Goal: Communication & Community: Ask a question

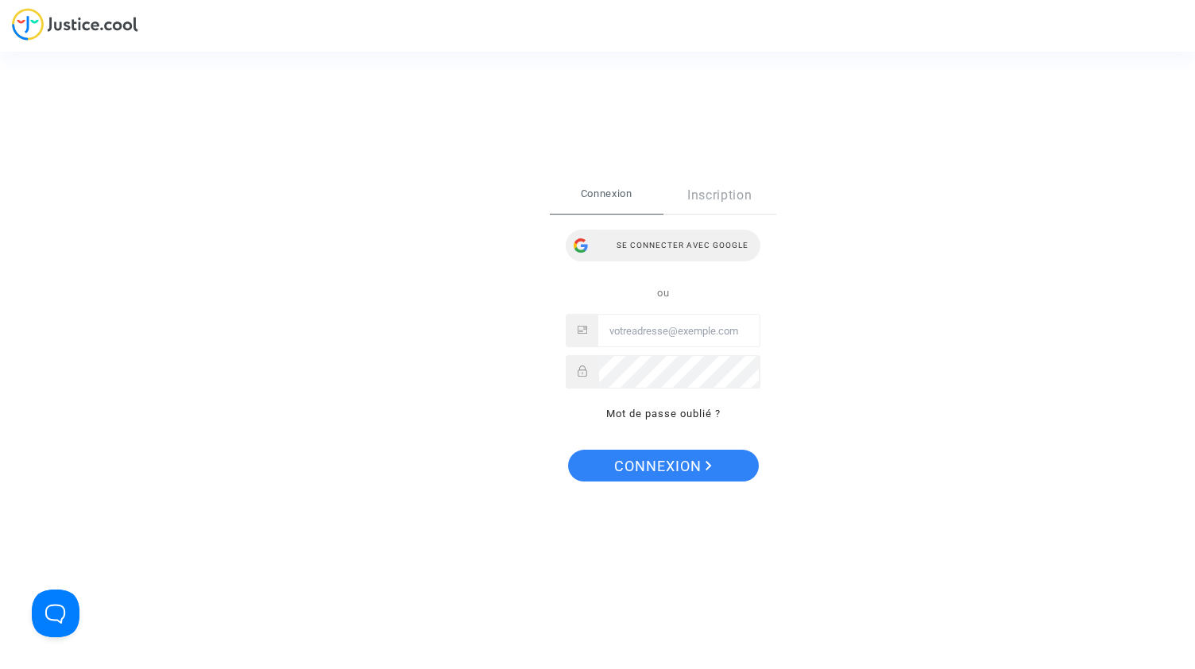
click at [690, 244] on div "Se connecter avec Google" at bounding box center [663, 246] width 195 height 32
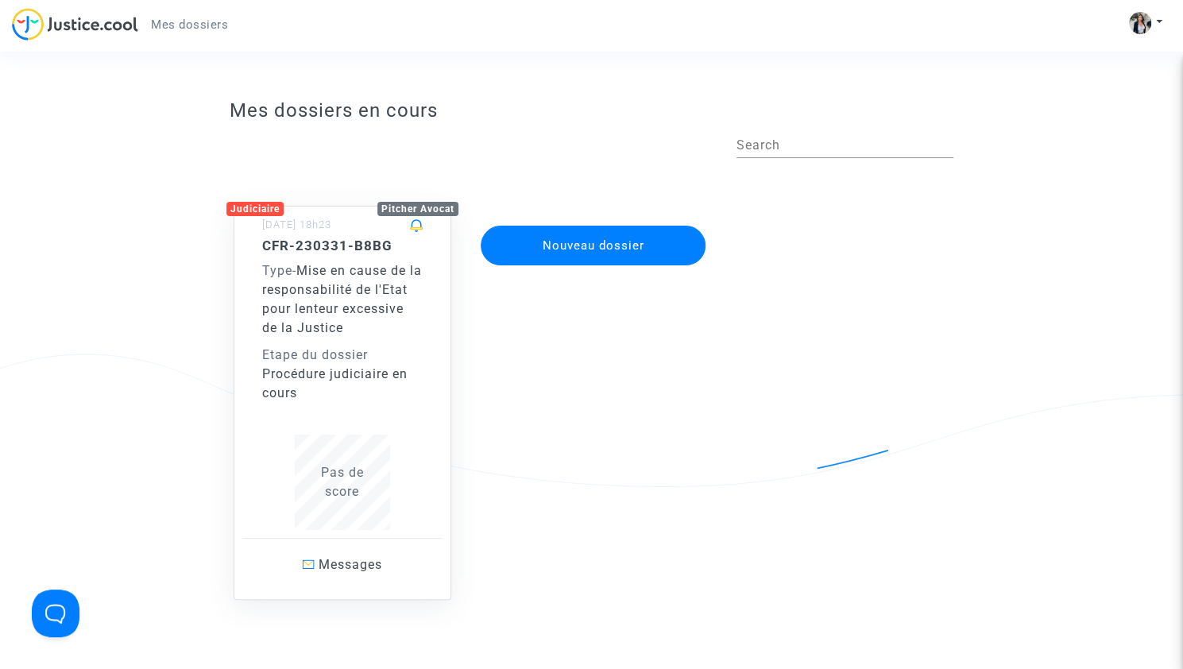
click at [393, 331] on span "Mise en cause de la responsabilité de l'Etat pour lenteur excessive de la Justi…" at bounding box center [342, 299] width 160 height 72
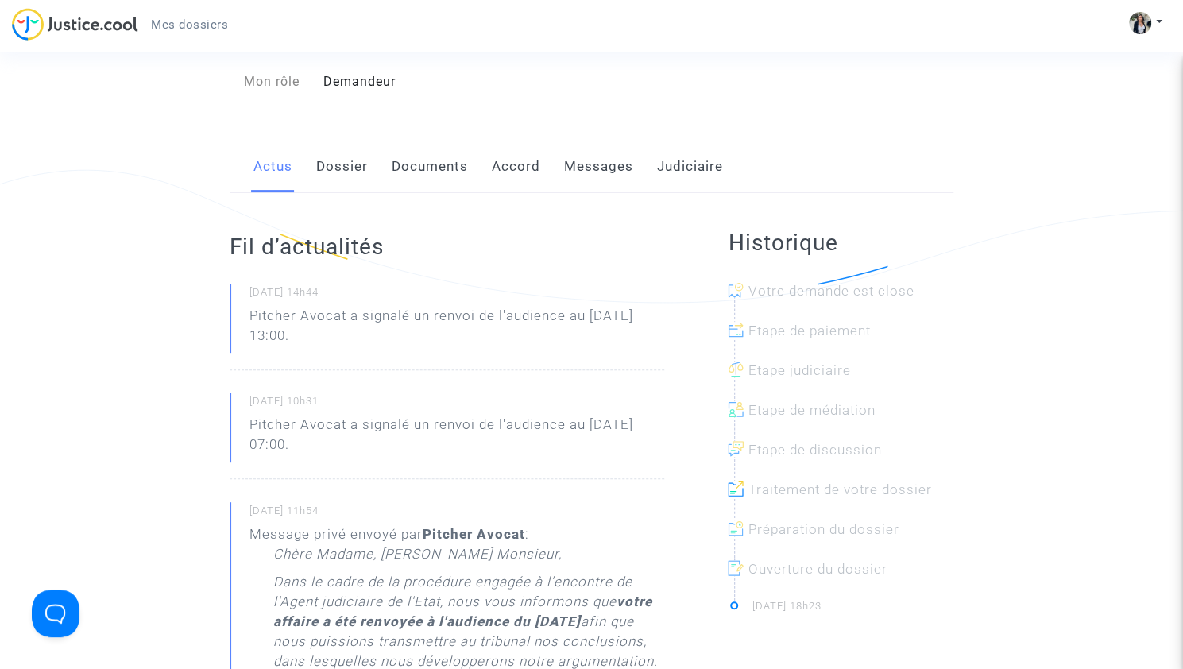
scroll to position [191, 0]
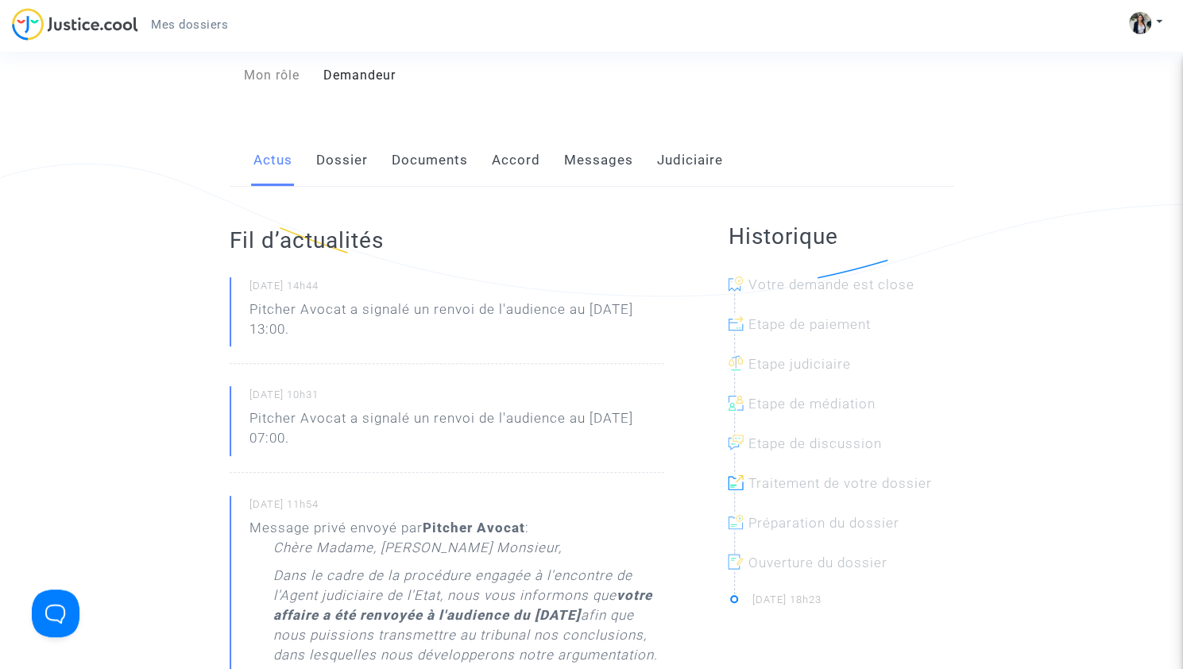
click at [601, 155] on link "Messages" at bounding box center [598, 160] width 69 height 52
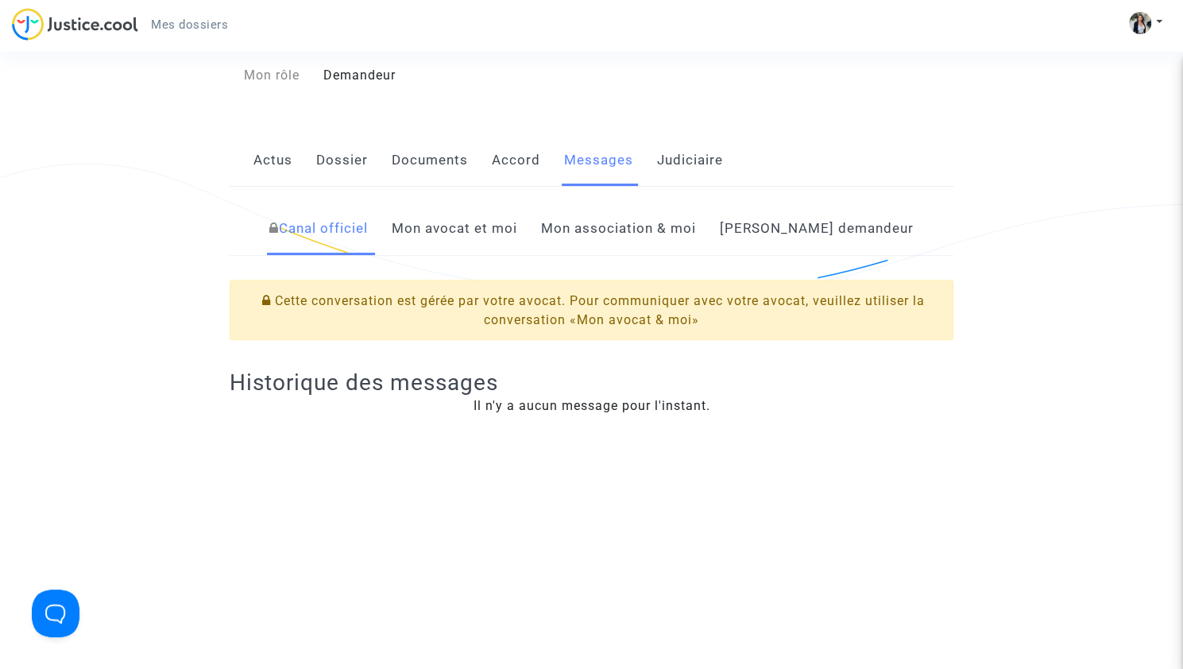
click at [486, 230] on link "Mon avocat et moi" at bounding box center [455, 229] width 126 height 52
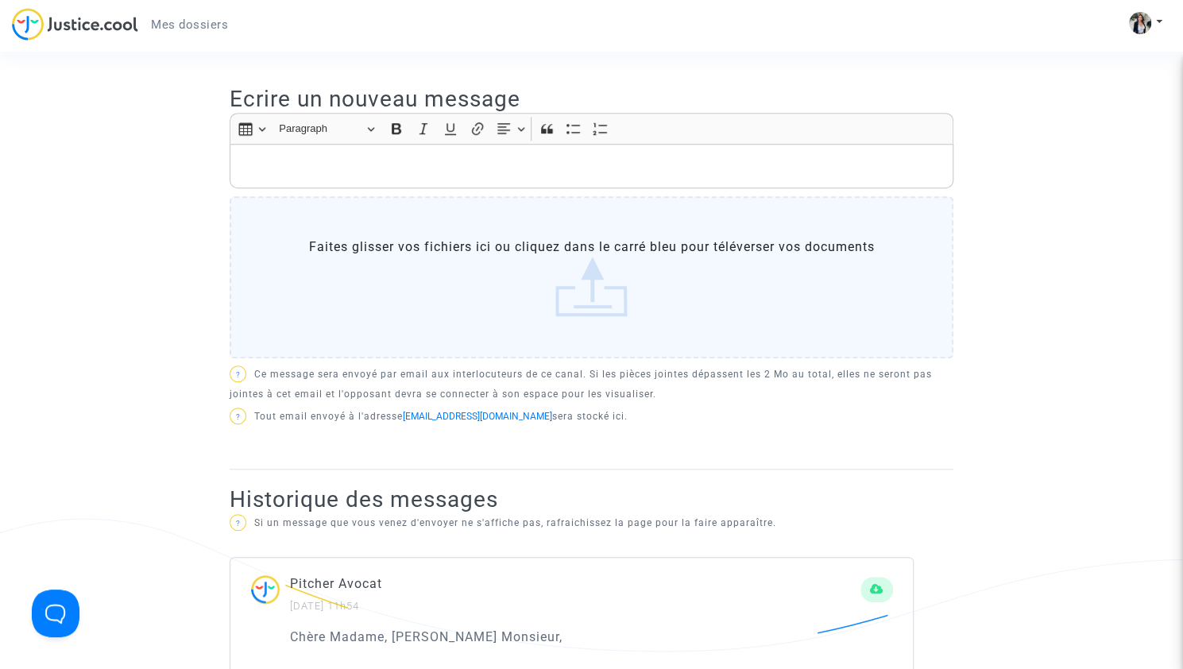
scroll to position [318, 0]
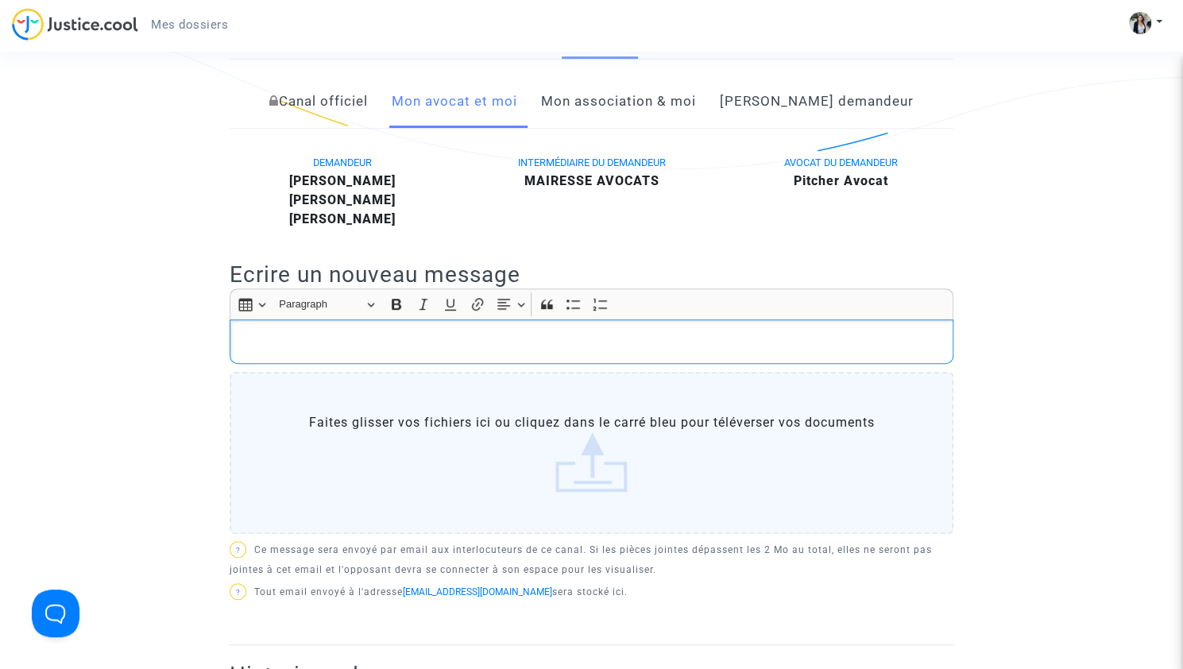
click at [284, 336] on p "Rich Text Editor, main" at bounding box center [591, 342] width 707 height 20
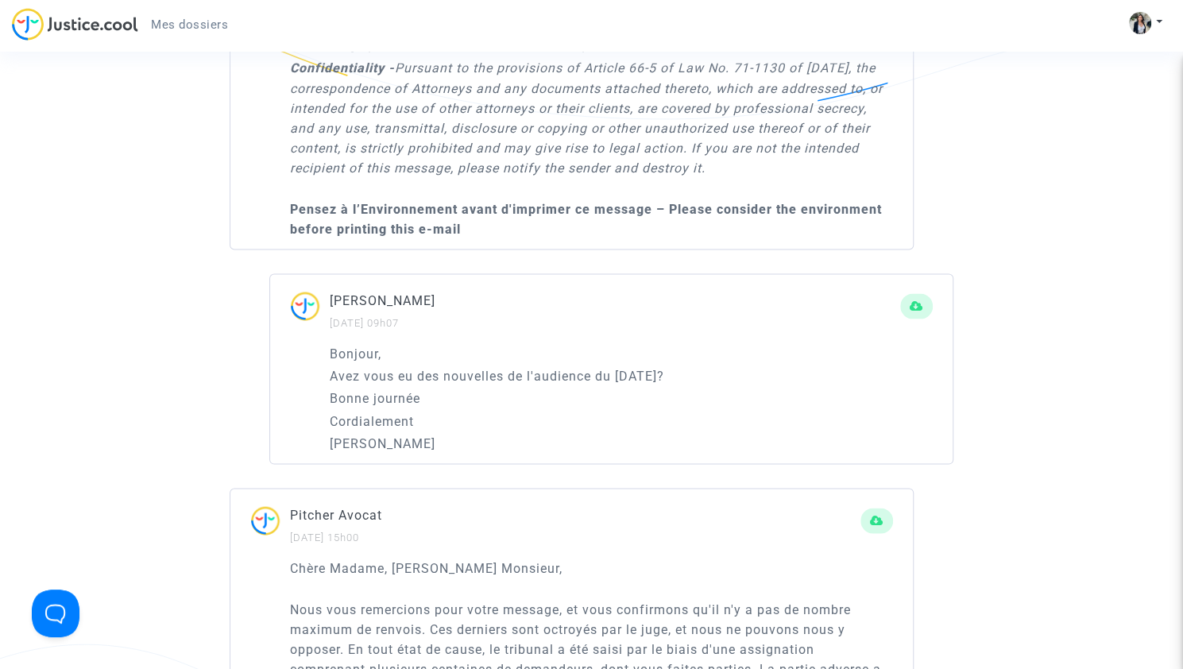
scroll to position [1716, 0]
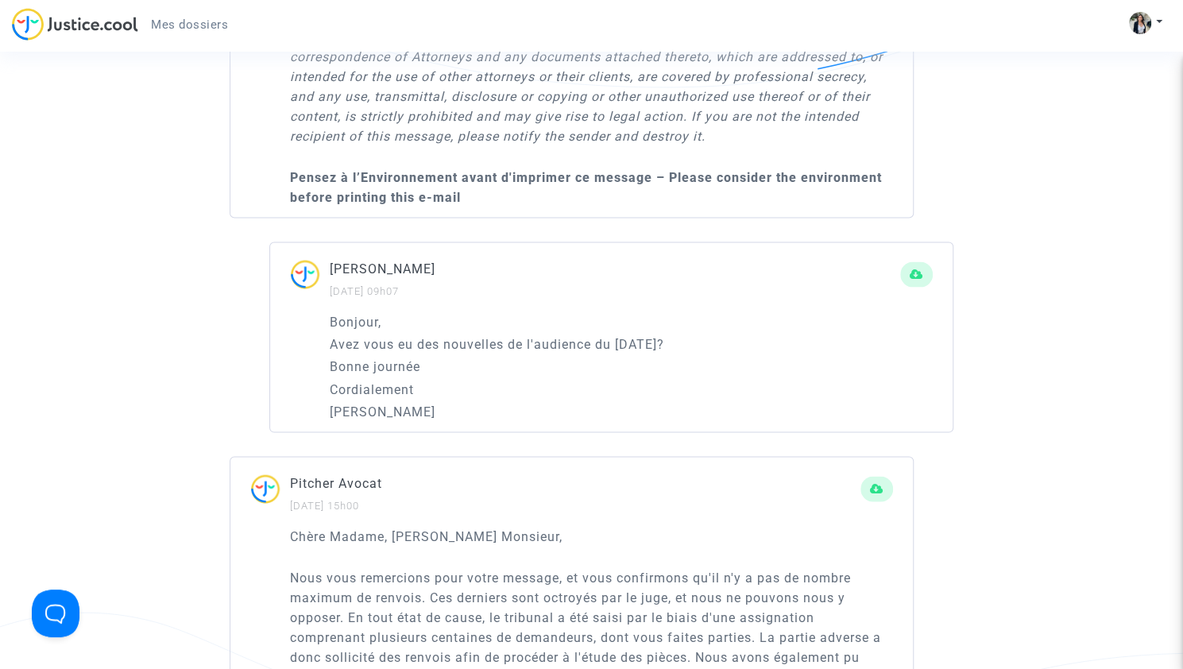
drag, startPoint x: 331, startPoint y: 317, endPoint x: 484, endPoint y: 416, distance: 182.3
click at [484, 416] on div "Bonjour, Avez vous eu des nouvelles de l'audience du [DATE]? Bonne journée Cord…" at bounding box center [631, 366] width 603 height 110
copy div "Bonjour, Avez vous eu des nouvelles de l'audience du [DATE]? Bonne journée Cord…"
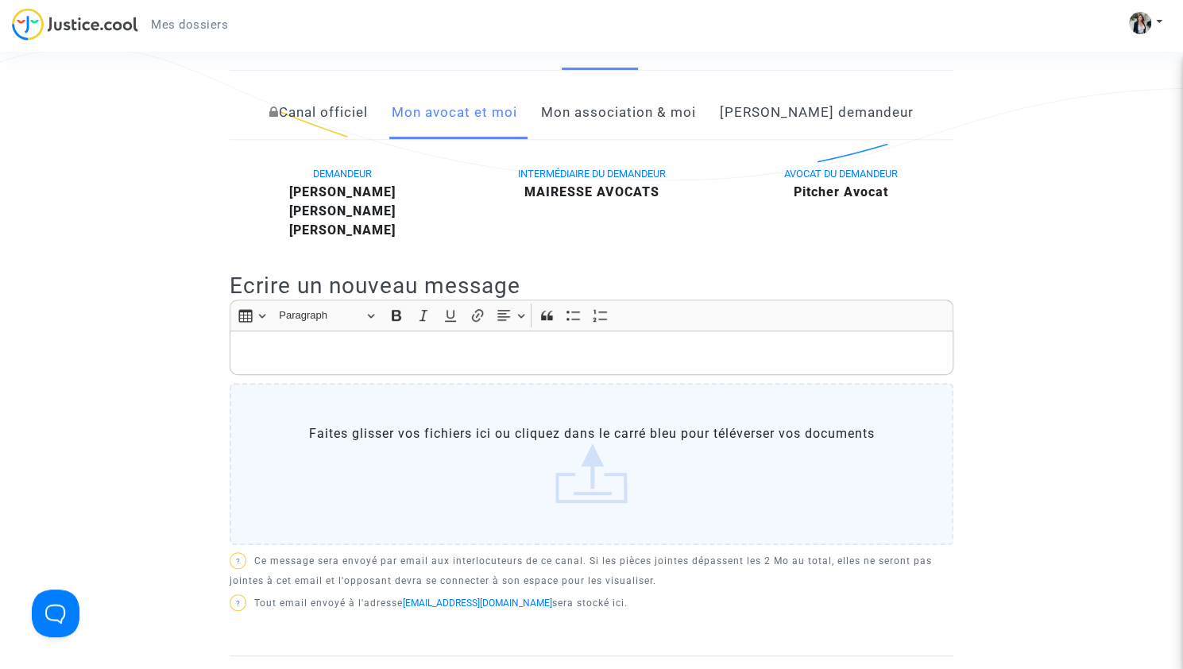
scroll to position [318, 0]
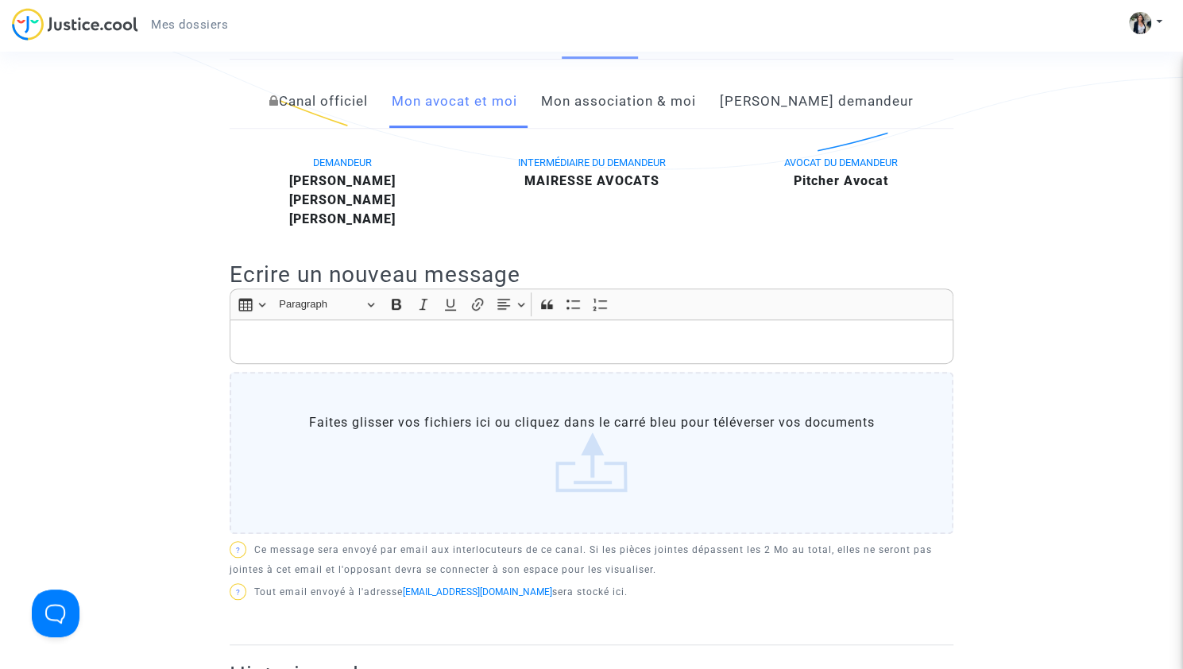
click at [401, 334] on p "Rich Text Editor, main" at bounding box center [591, 342] width 707 height 20
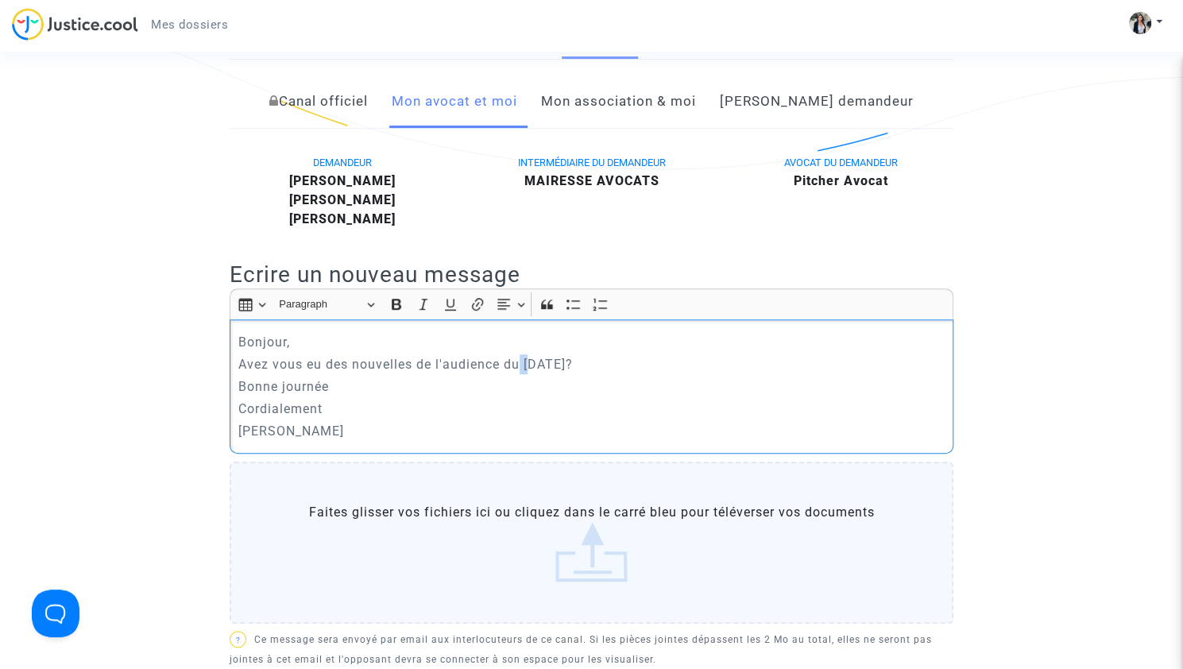
drag, startPoint x: 521, startPoint y: 362, endPoint x: 530, endPoint y: 365, distance: 9.3
click at [530, 365] on p "Avez vous eu des nouvelles de l'audience du 7 avril 2025?" at bounding box center [591, 364] width 707 height 20
click at [567, 362] on p "Avez vous eu des nouvelles de l'audience du 8 avril 2025?" at bounding box center [591, 364] width 707 height 20
click at [666, 358] on p "Avez vous eu des nouvelles de l'audience du 8 Septembre 2025?" at bounding box center [591, 364] width 707 height 20
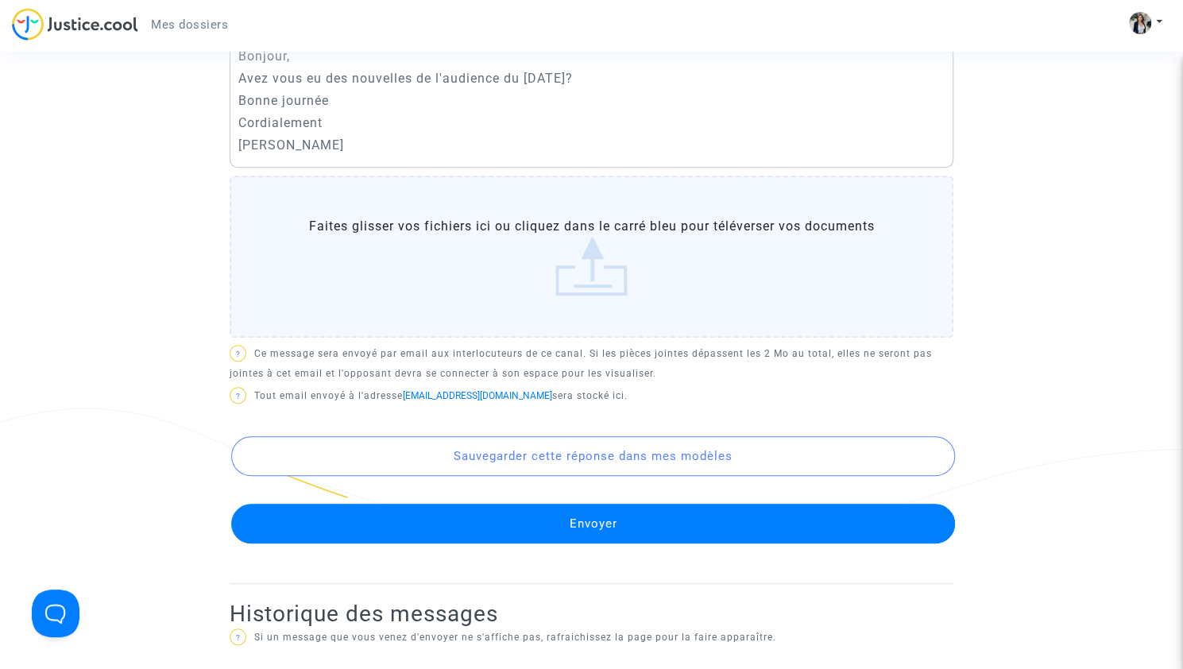
scroll to position [636, 0]
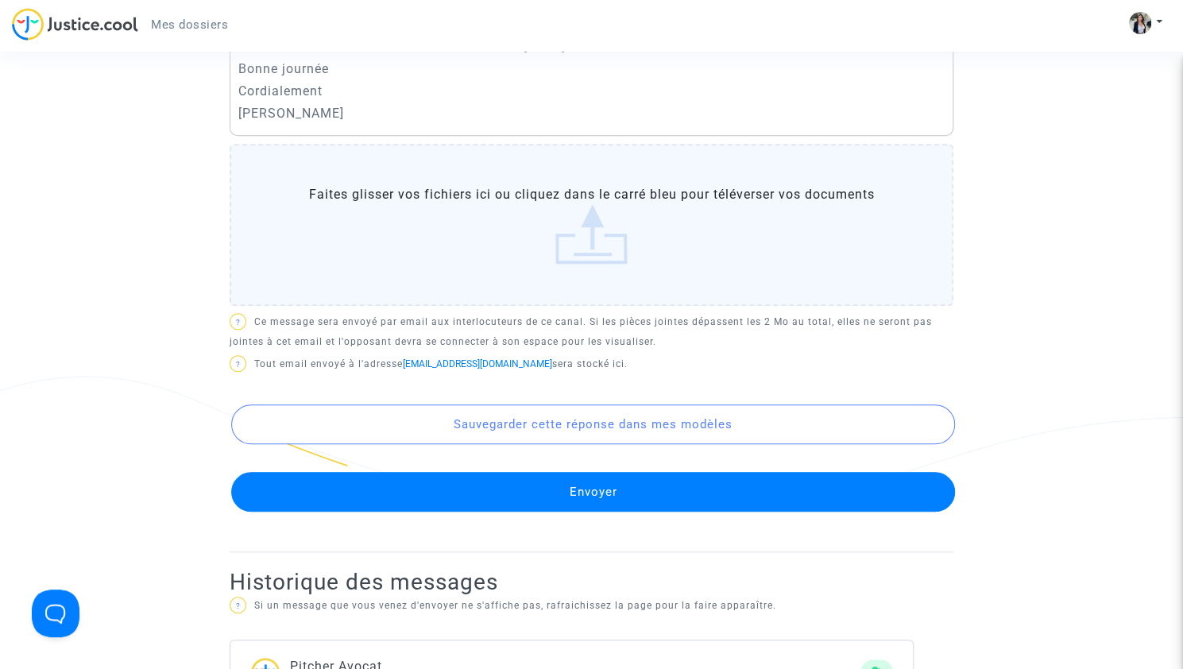
click at [587, 493] on button "Envoyer" at bounding box center [593, 492] width 724 height 40
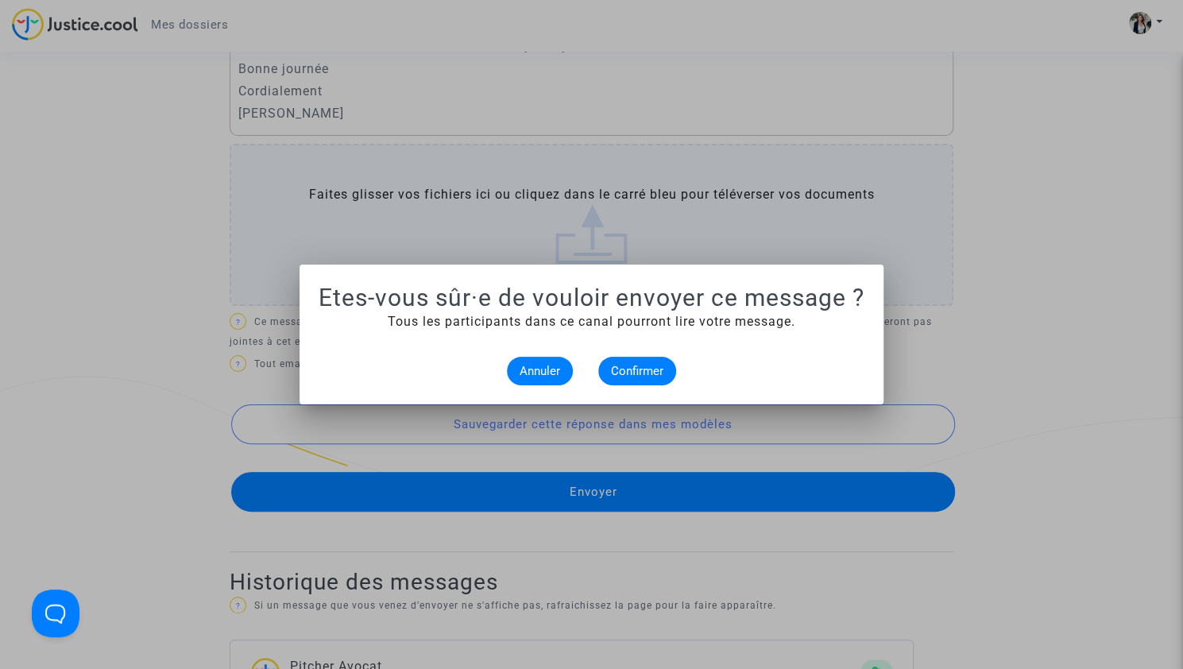
scroll to position [0, 0]
click at [629, 368] on span "Confirmer" at bounding box center [637, 371] width 52 height 14
